Goal: Information Seeking & Learning: Find specific fact

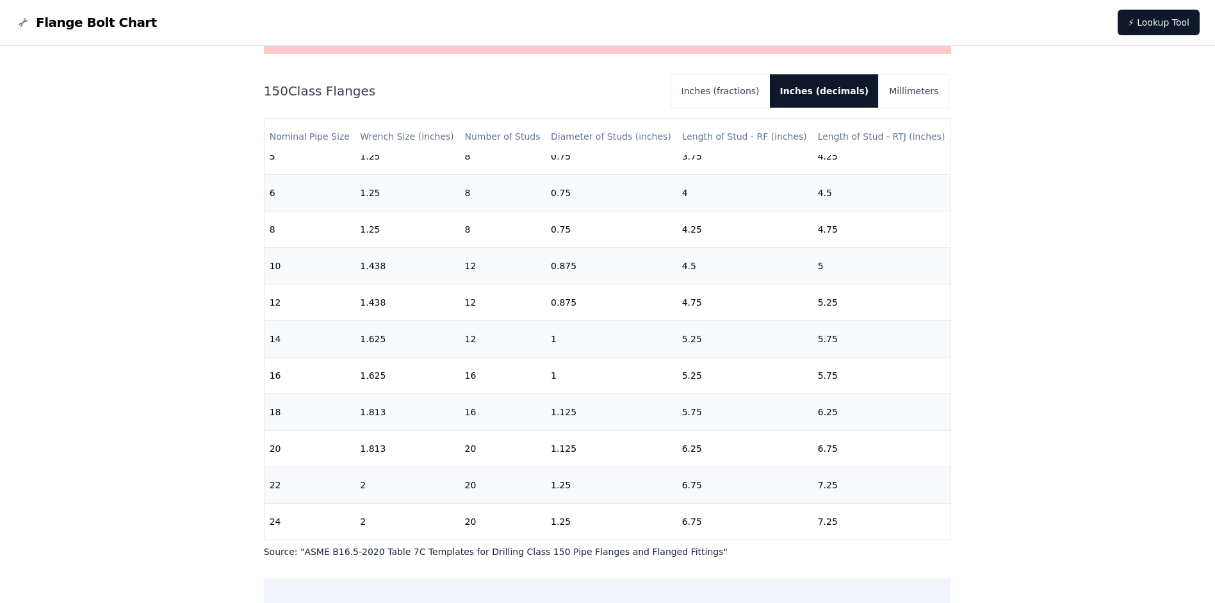
scroll to position [171, 0]
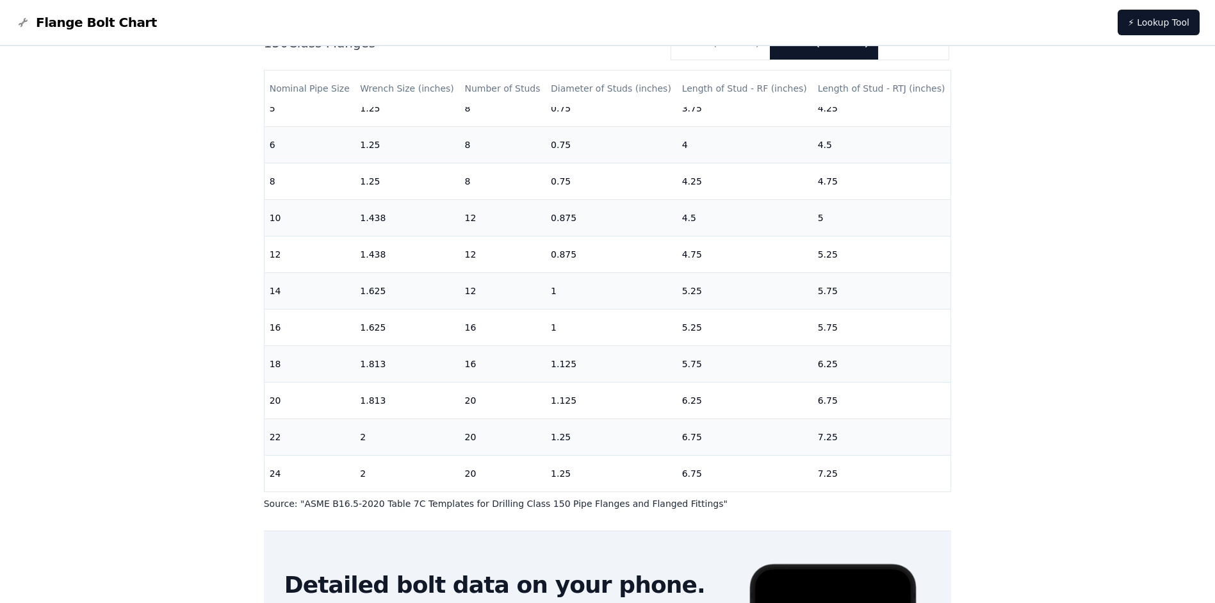
click at [192, 311] on div "# 150 Flange Bolt Chart Warning: For reference only Bolt lengths are sourced fr…" at bounding box center [607, 349] width 1215 height 948
click at [190, 420] on div "# 150 Flange Bolt Chart Warning: For reference only Bolt lengths are sourced fr…" at bounding box center [607, 349] width 1215 height 948
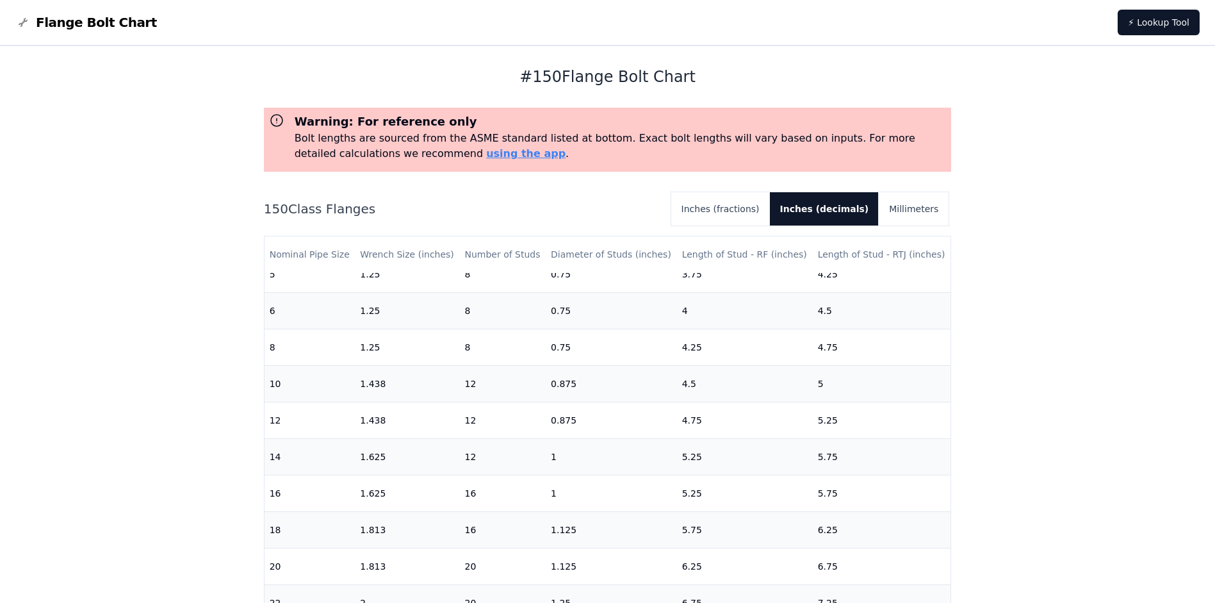
scroll to position [0, 0]
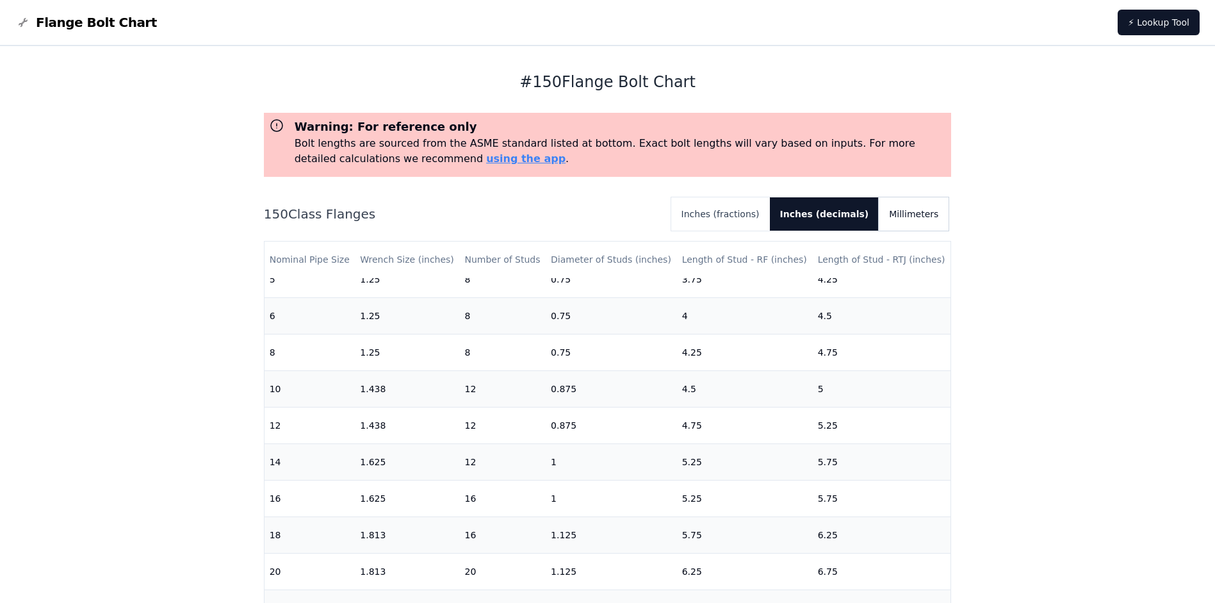
click at [929, 219] on button "Millimeters" at bounding box center [914, 213] width 70 height 33
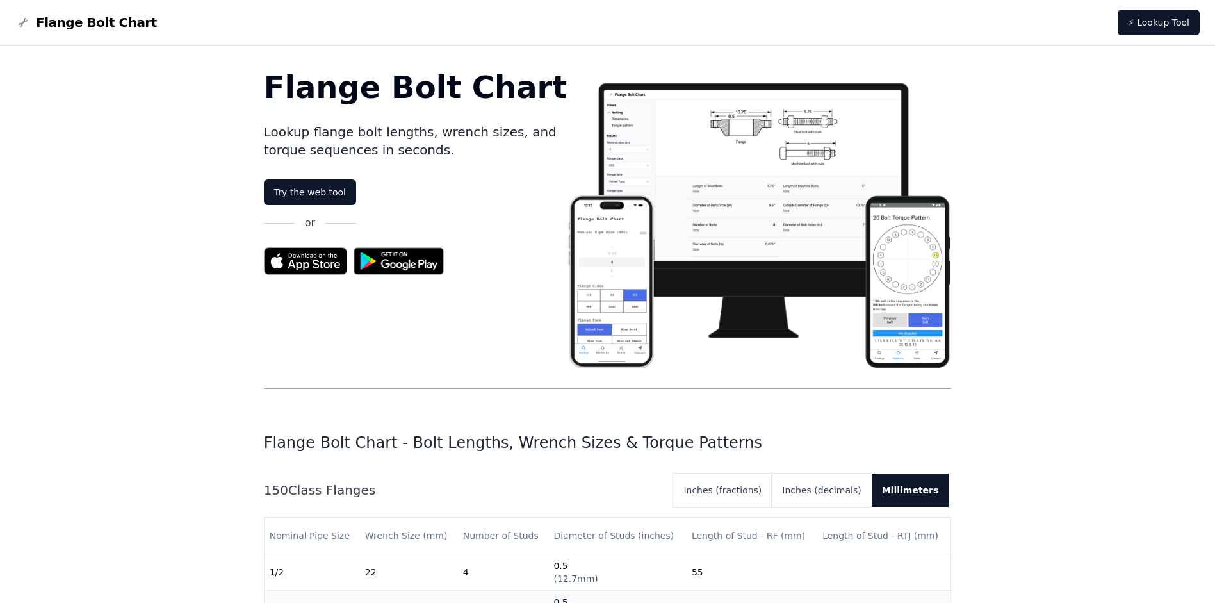
scroll to position [1367, 0]
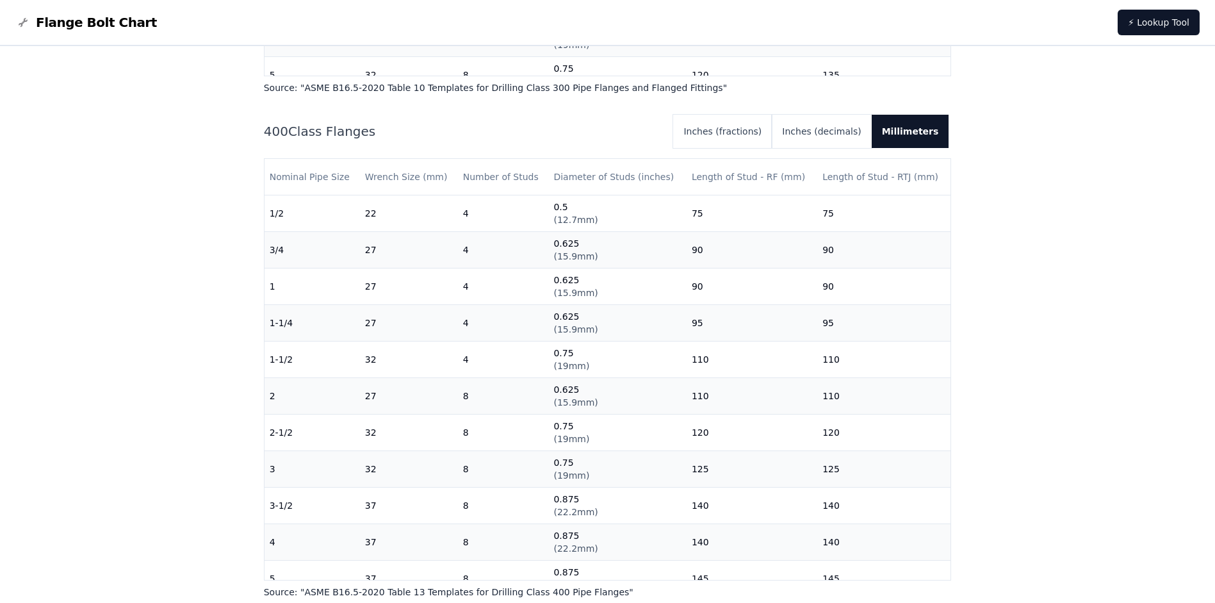
click at [58, 27] on span "Flange Bolt Chart" at bounding box center [96, 22] width 121 height 18
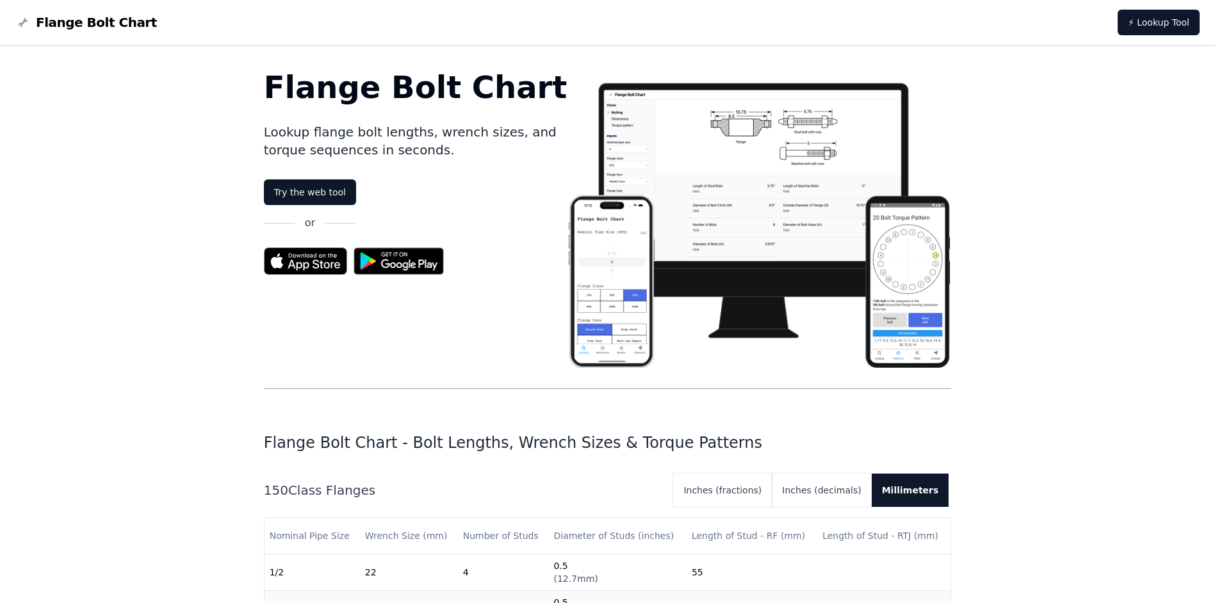
click at [58, 26] on span "Flange Bolt Chart" at bounding box center [96, 22] width 121 height 18
click at [30, 20] on div "Flange Bolt Chart" at bounding box center [86, 22] width 142 height 18
click at [21, 22] on img at bounding box center [22, 22] width 15 height 15
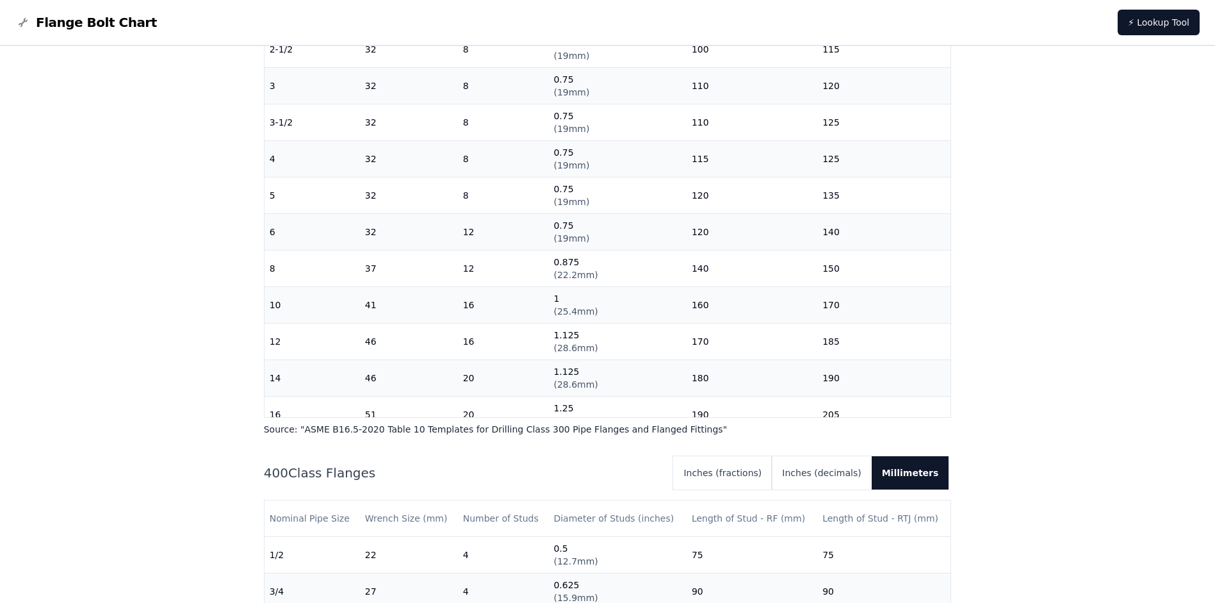
scroll to position [684, 0]
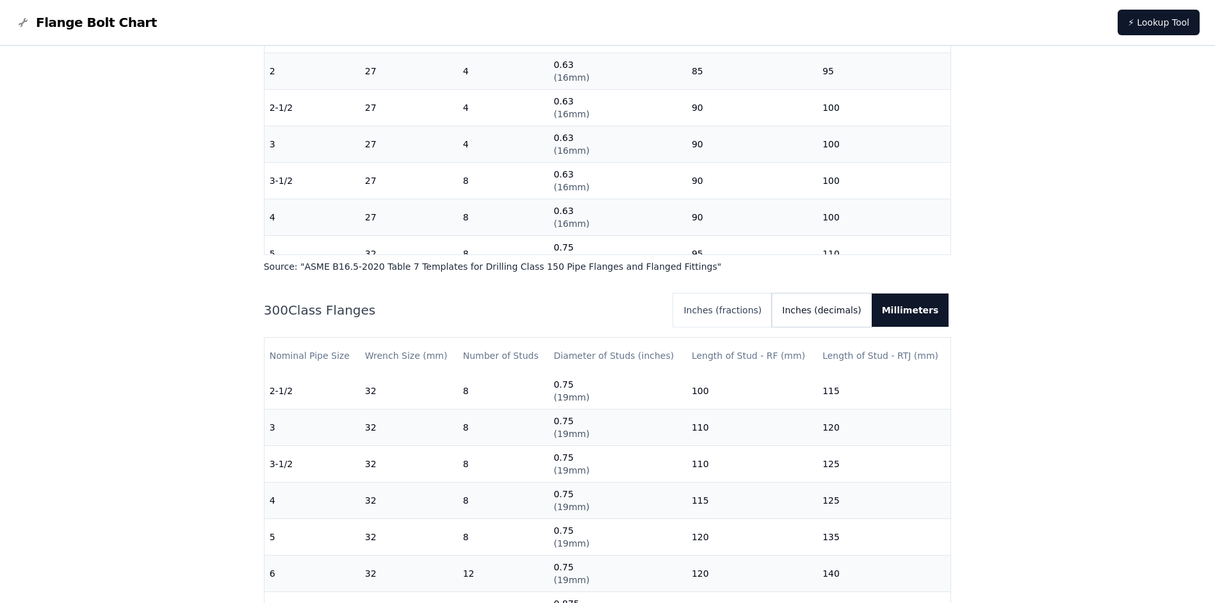
click at [844, 312] on button "Inches (decimals)" at bounding box center [821, 309] width 99 height 33
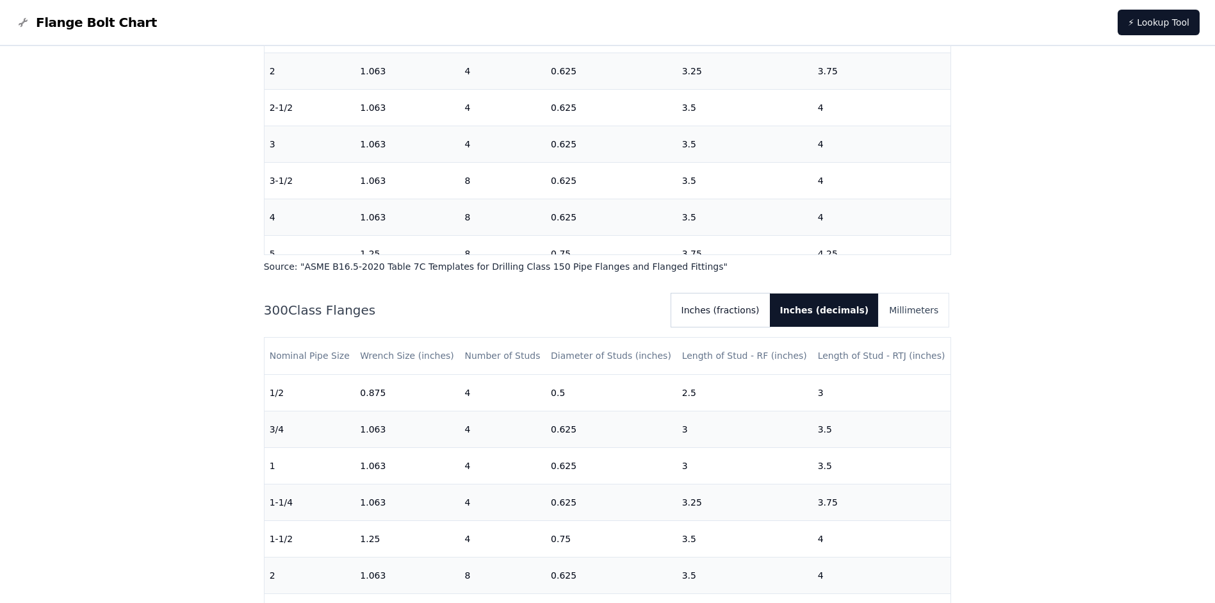
click at [770, 316] on button "Inches (fractions)" at bounding box center [720, 309] width 99 height 33
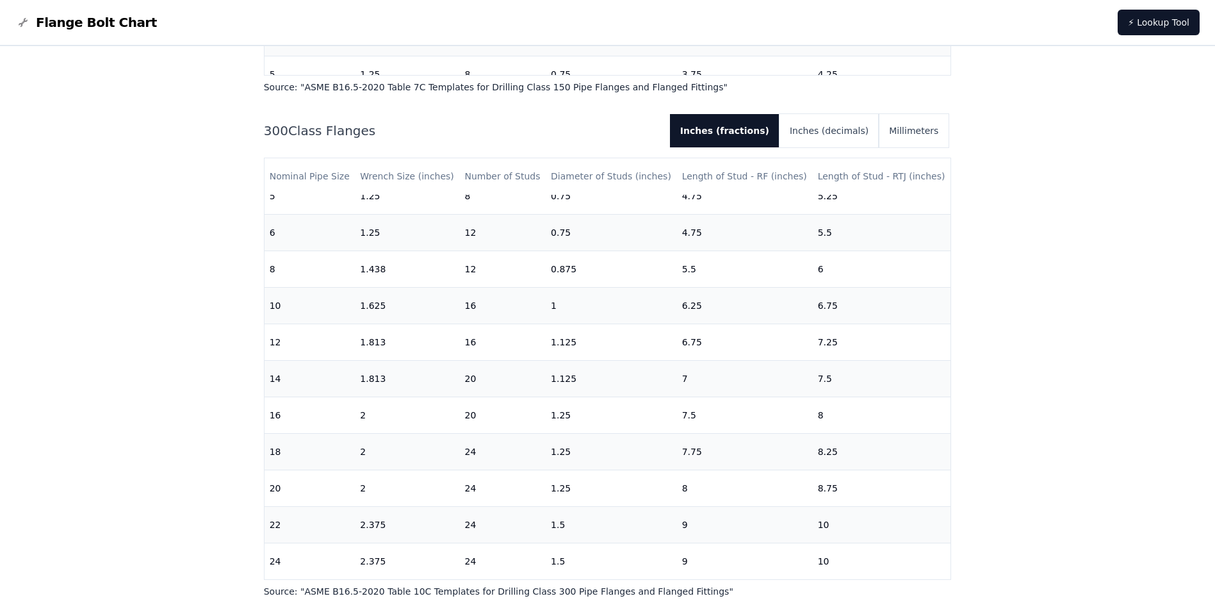
scroll to position [884, 0]
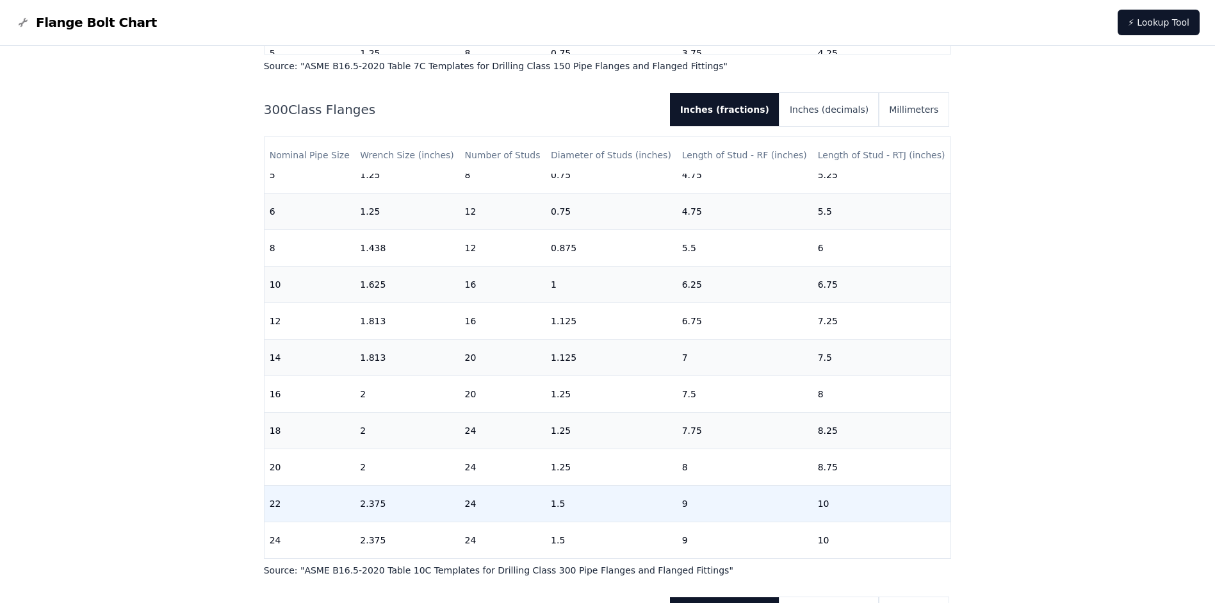
click at [708, 502] on td "9" at bounding box center [745, 503] width 136 height 37
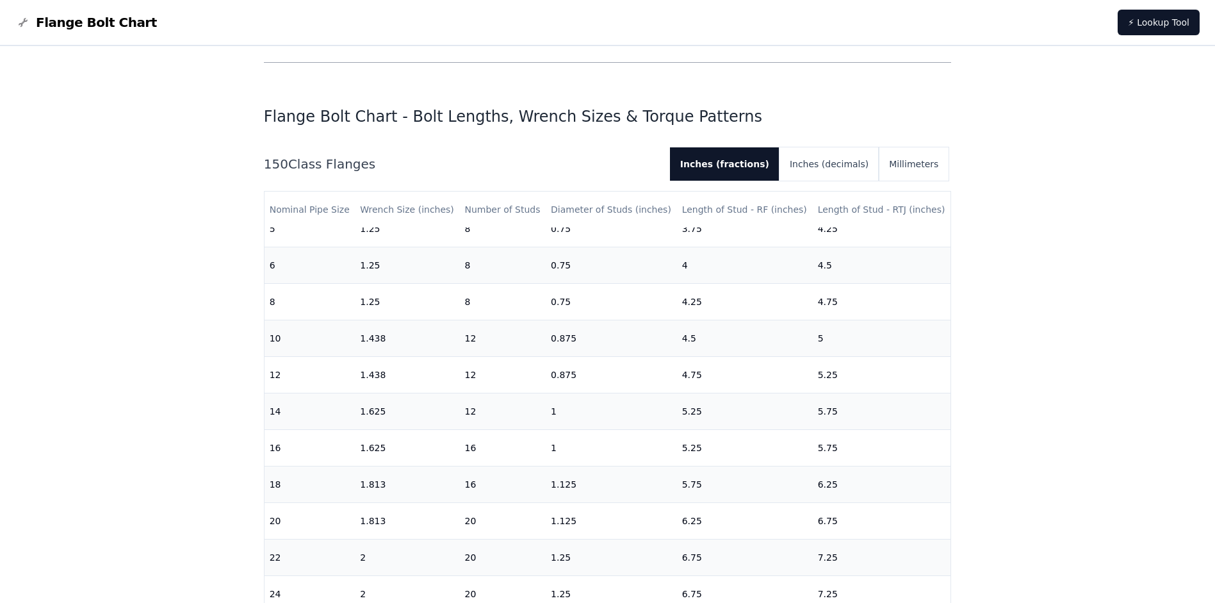
scroll to position [342, 0]
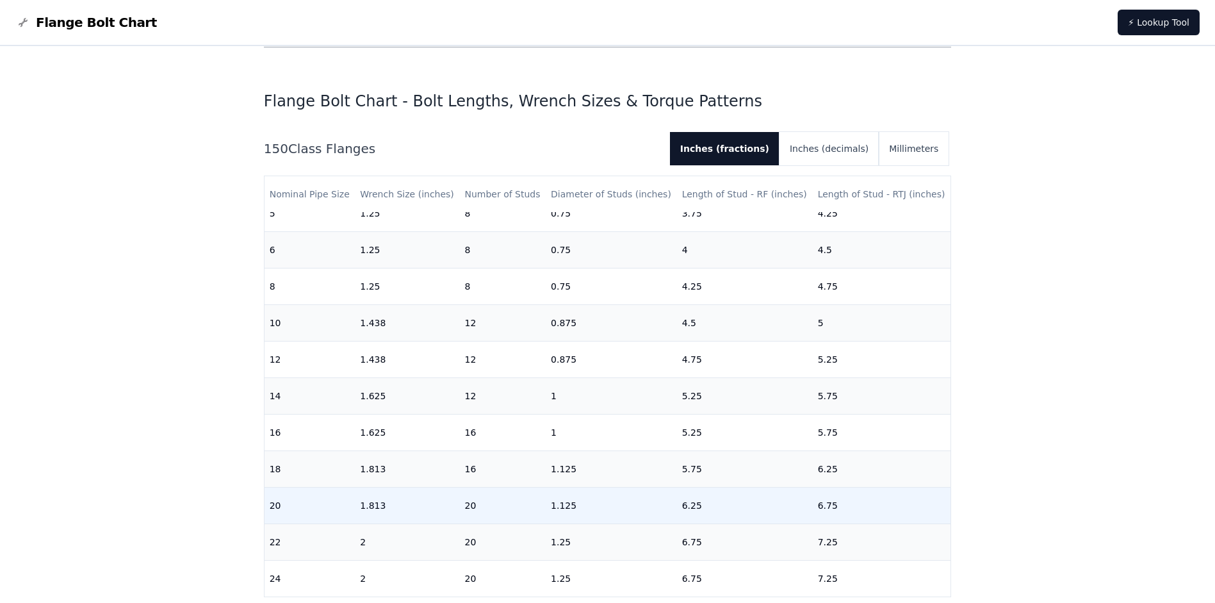
drag, startPoint x: 537, startPoint y: 489, endPoint x: 530, endPoint y: 493, distance: 8.0
click at [537, 489] on td "20" at bounding box center [502, 506] width 86 height 37
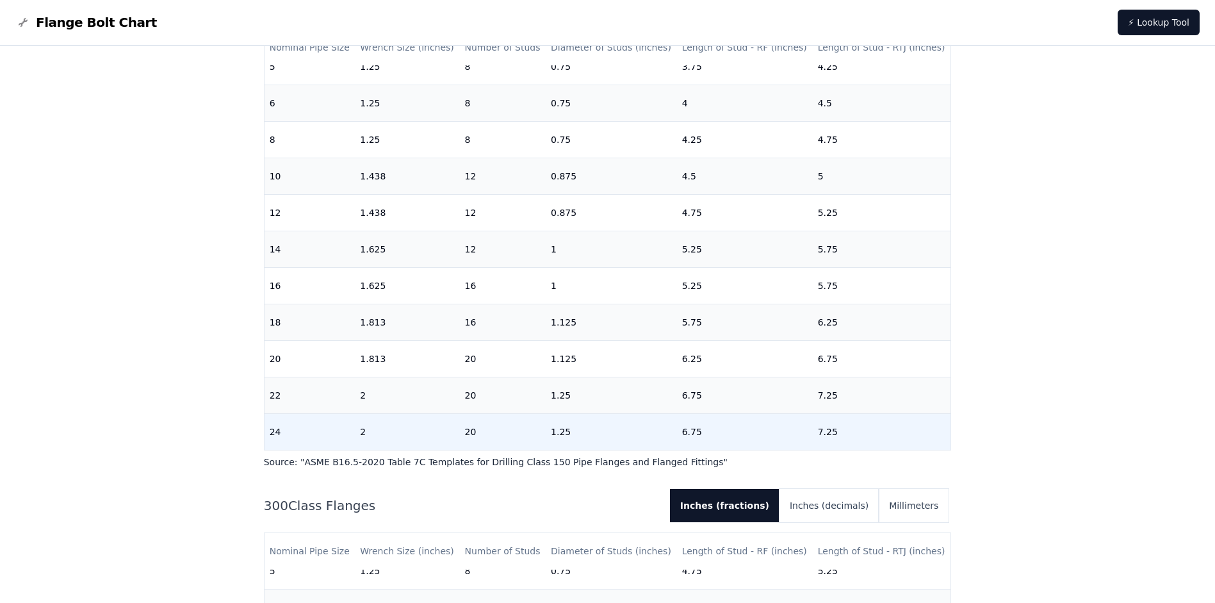
scroll to position [513, 0]
